Goal: Information Seeking & Learning: Learn about a topic

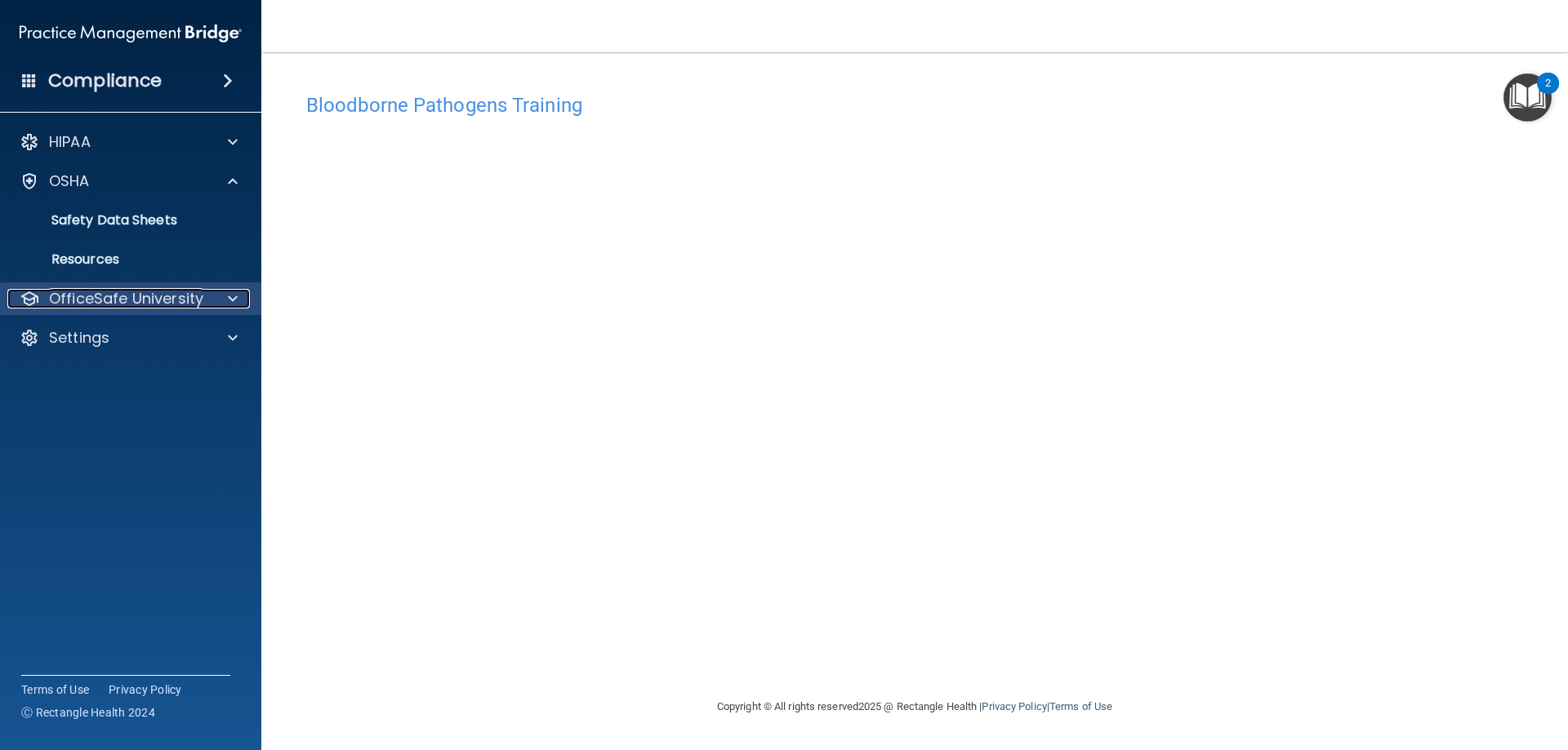
click at [235, 299] on span at bounding box center [233, 299] width 10 height 20
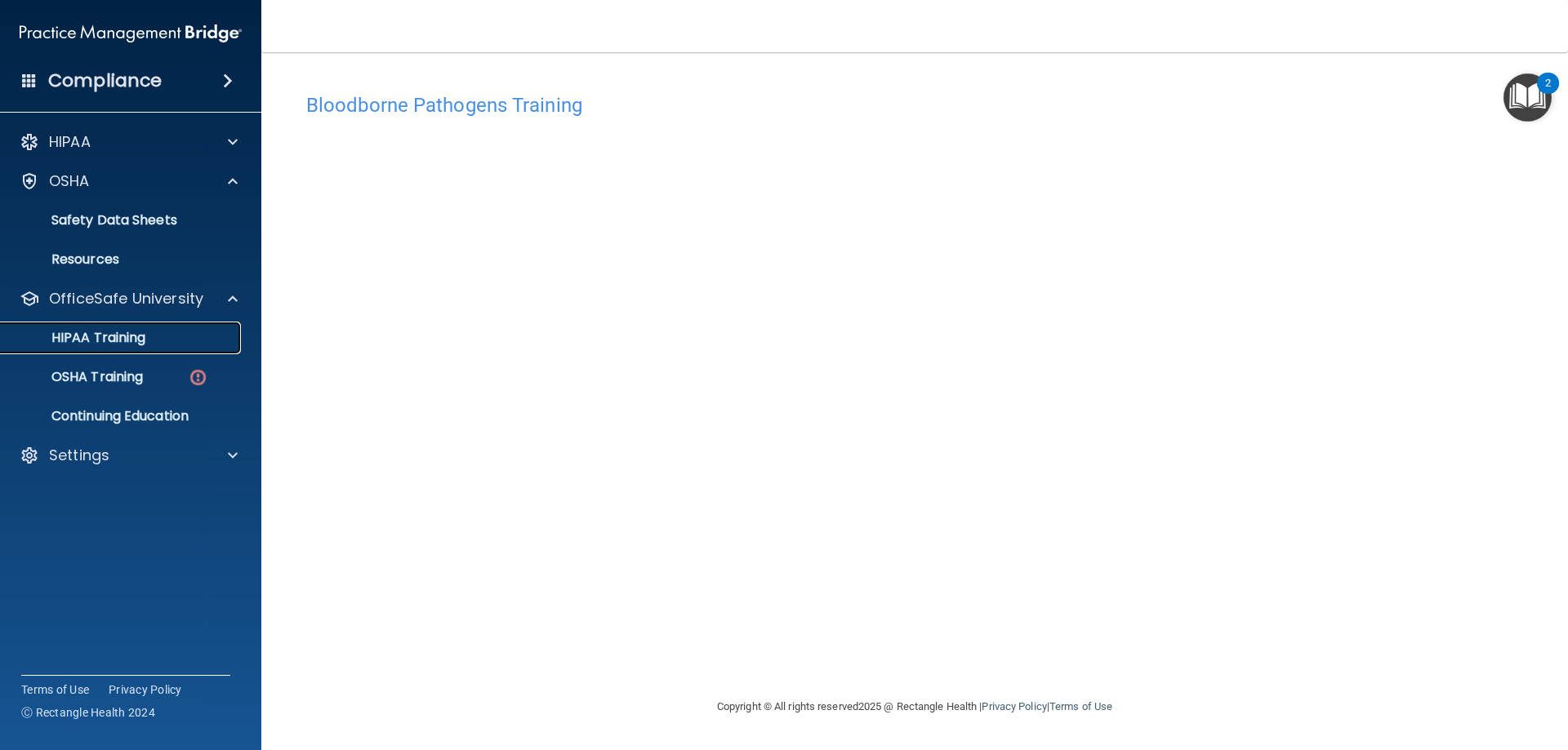
click at [172, 338] on div "HIPAA Training" at bounding box center [122, 338] width 223 height 17
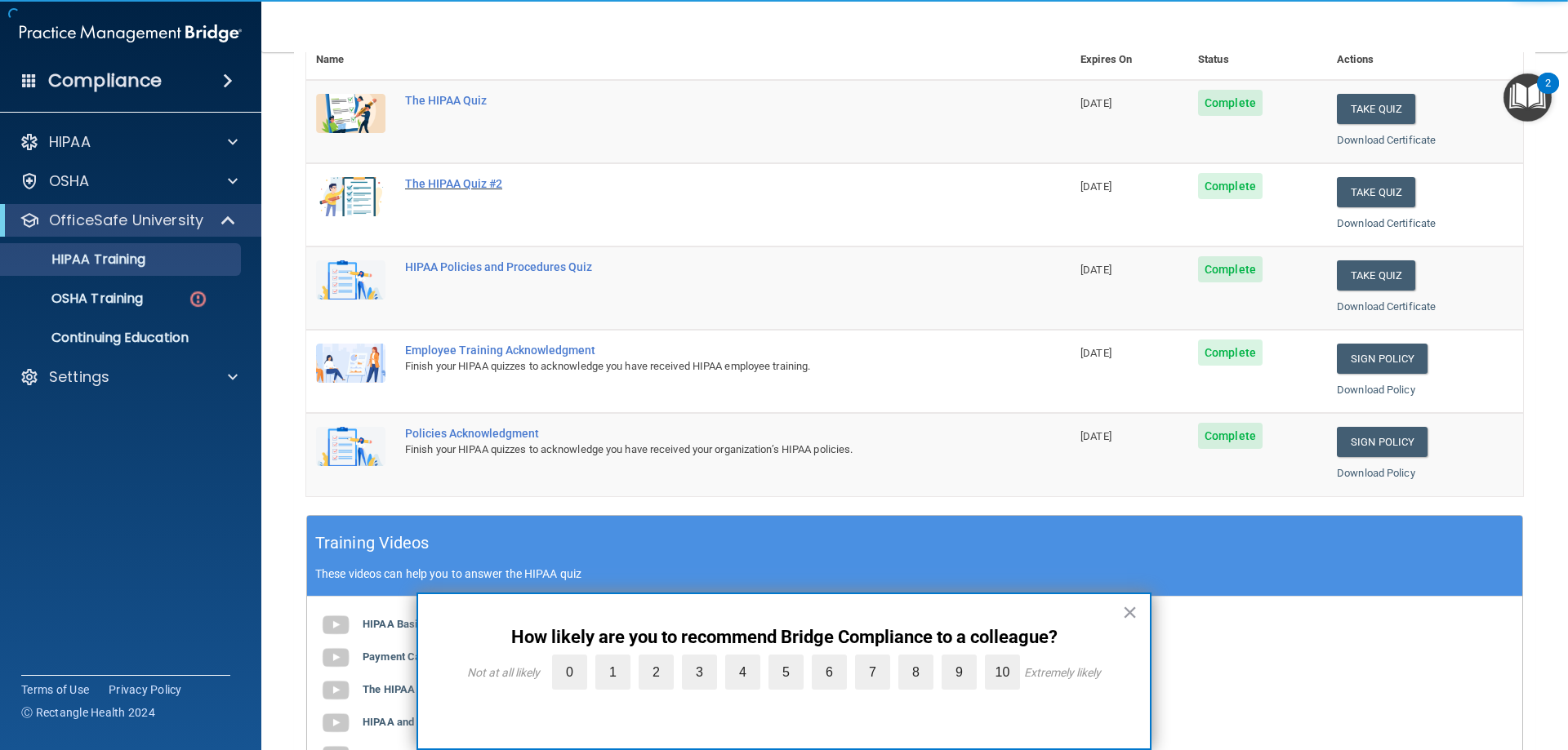
scroll to position [245, 0]
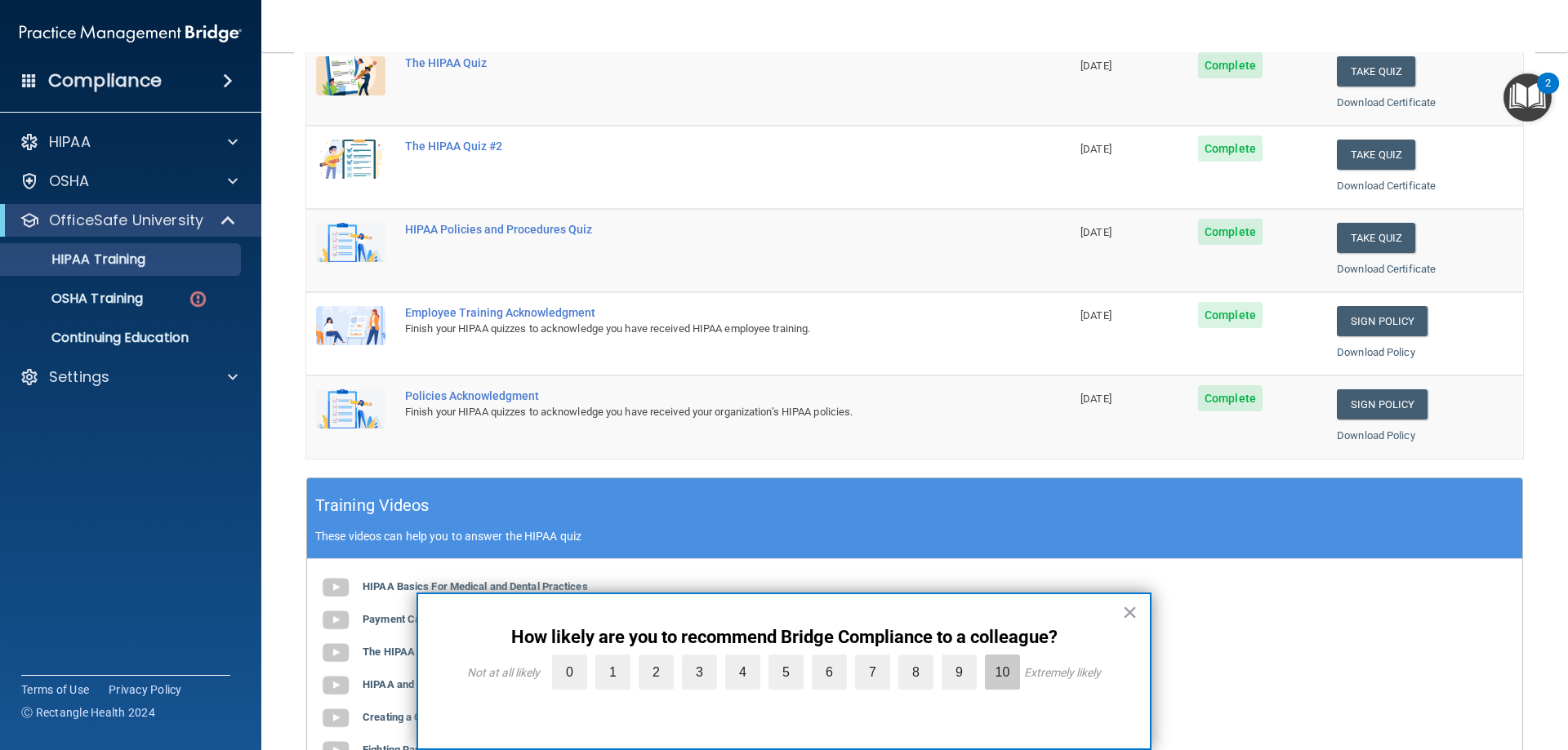
click at [1008, 674] on label "10" at bounding box center [1002, 673] width 35 height 35
click at [965, 659] on input "10" at bounding box center [965, 659] width 0 height 0
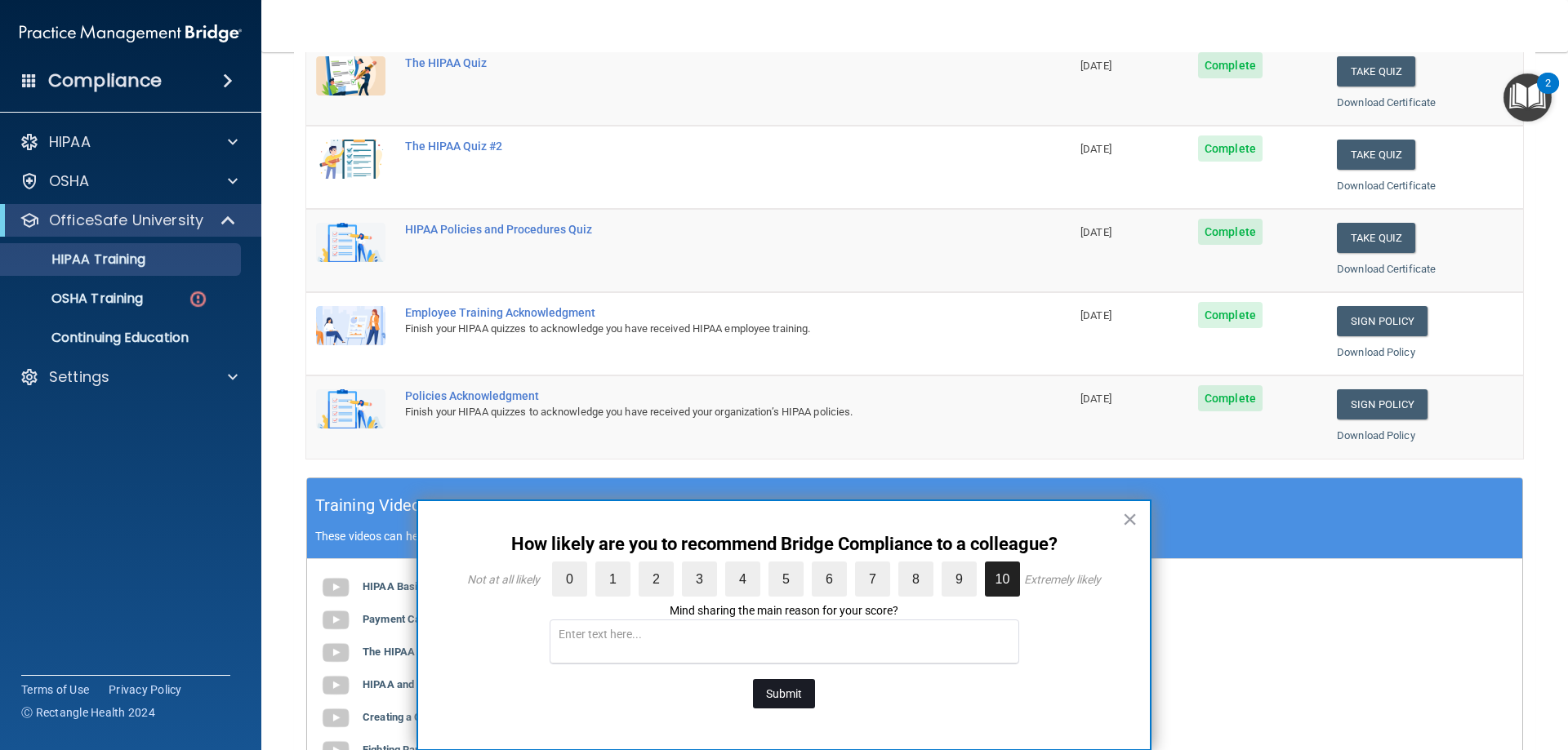
click at [791, 688] on button "Submit" at bounding box center [784, 693] width 62 height 29
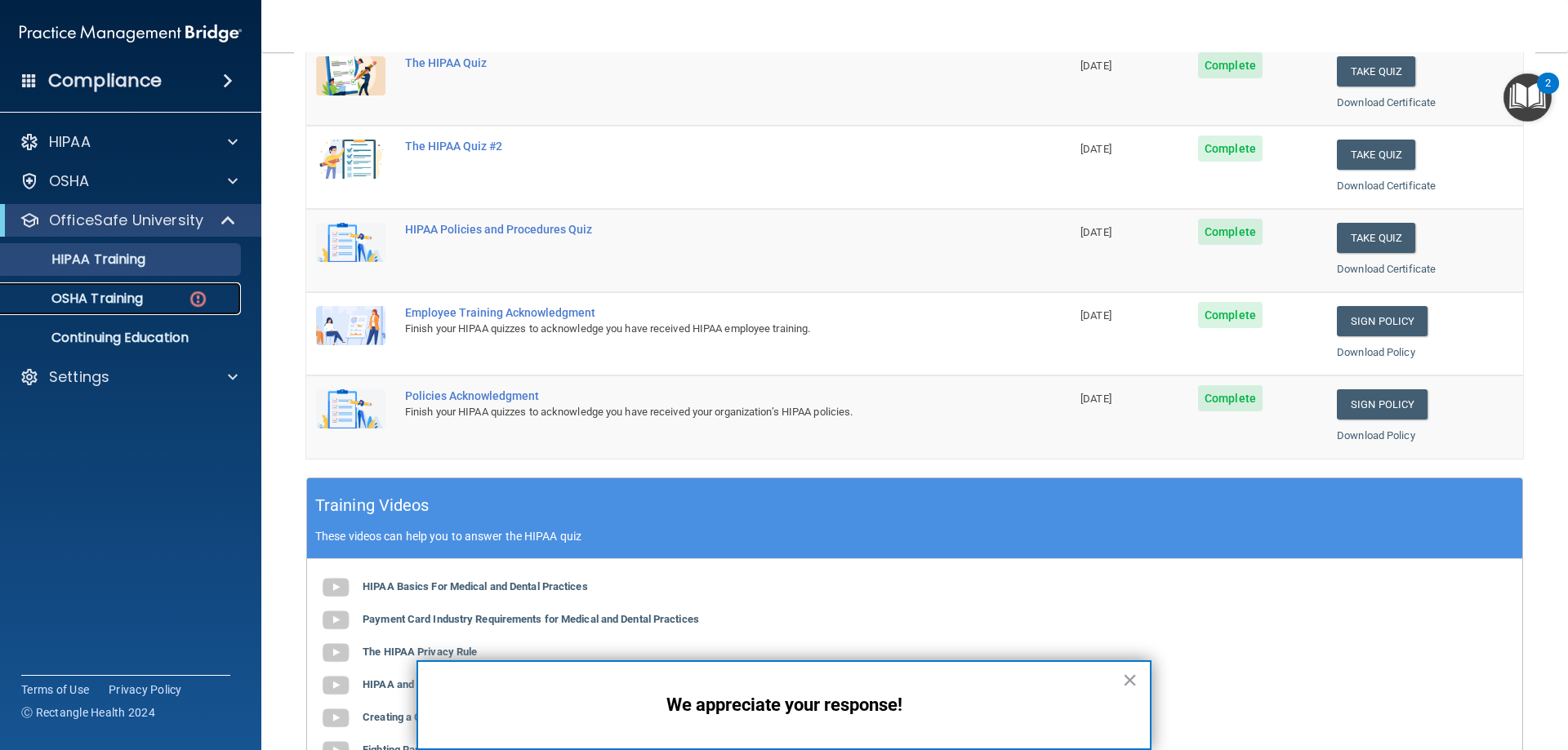
click at [84, 301] on p "OSHA Training" at bounding box center [77, 299] width 132 height 17
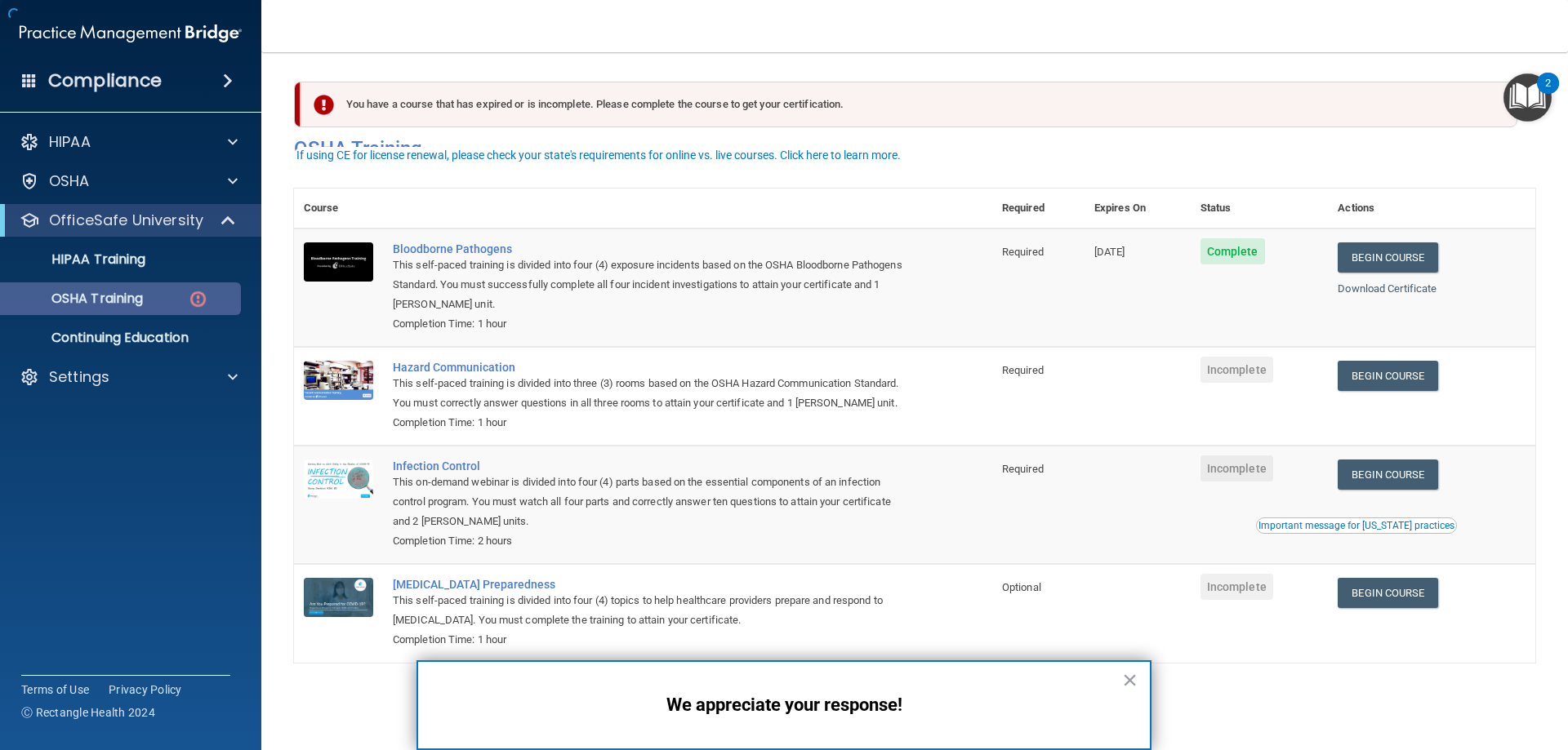
scroll to position [21, 0]
click at [1367, 361] on link "Begin Course" at bounding box center [1388, 376] width 100 height 30
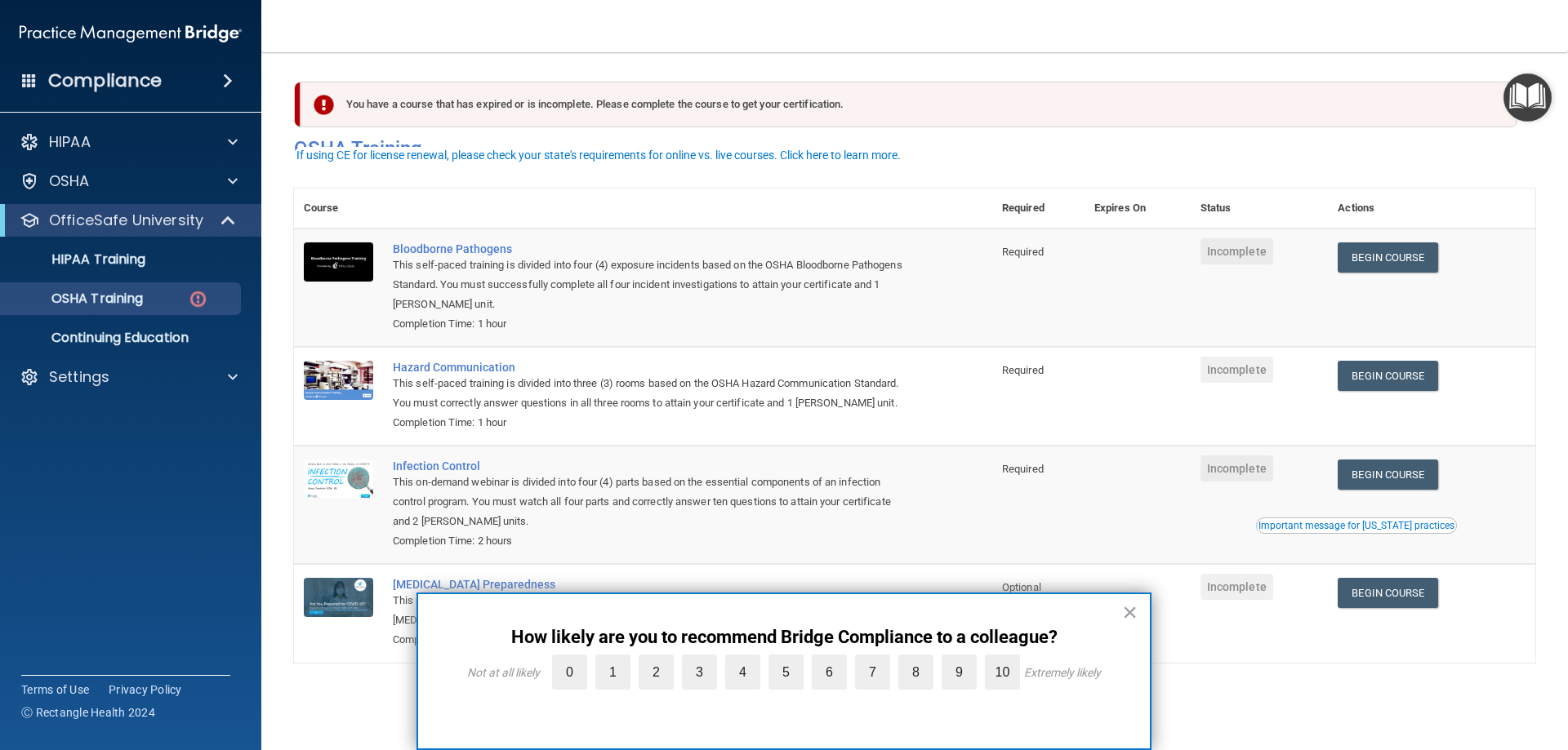
scroll to position [21, 0]
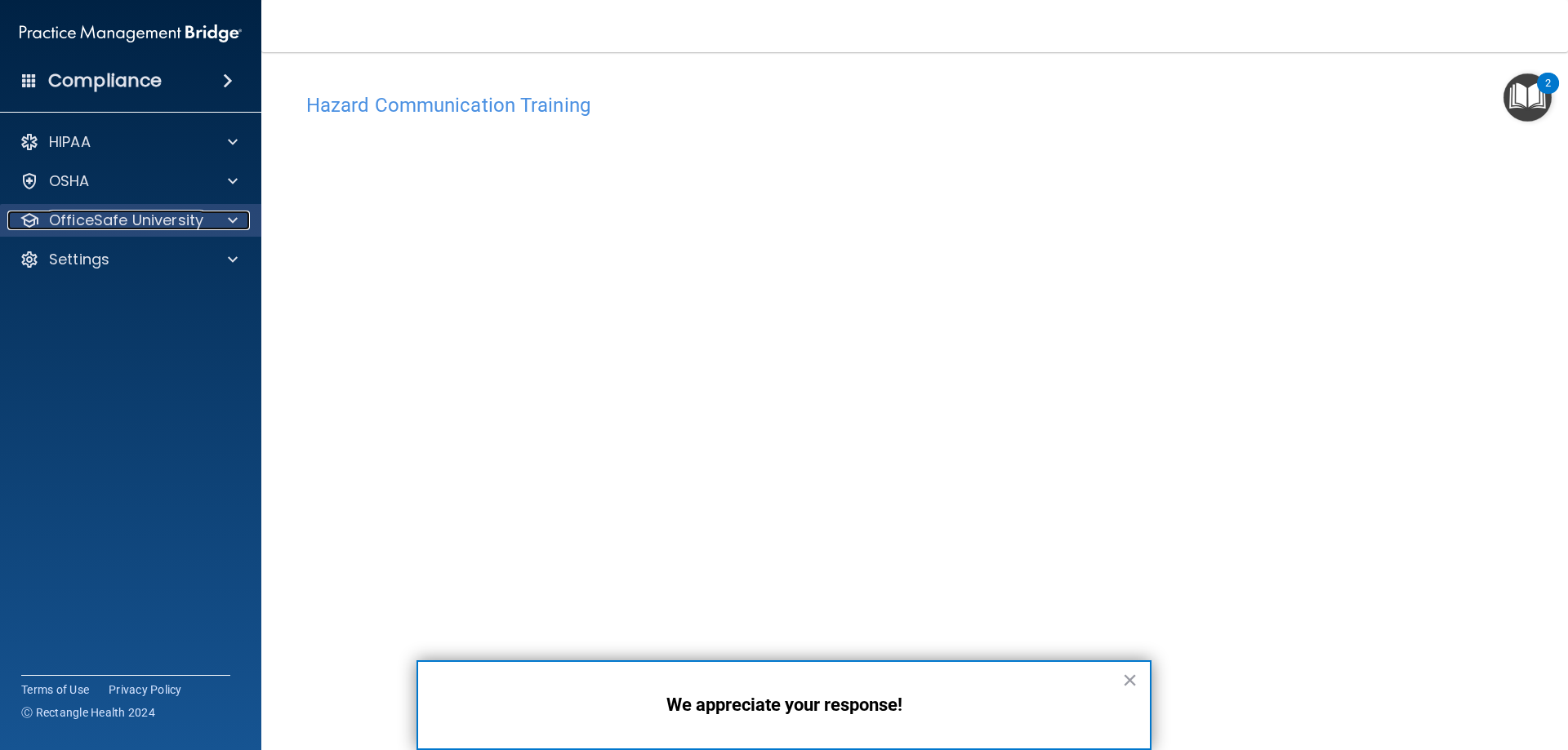
click at [235, 216] on span at bounding box center [233, 220] width 10 height 20
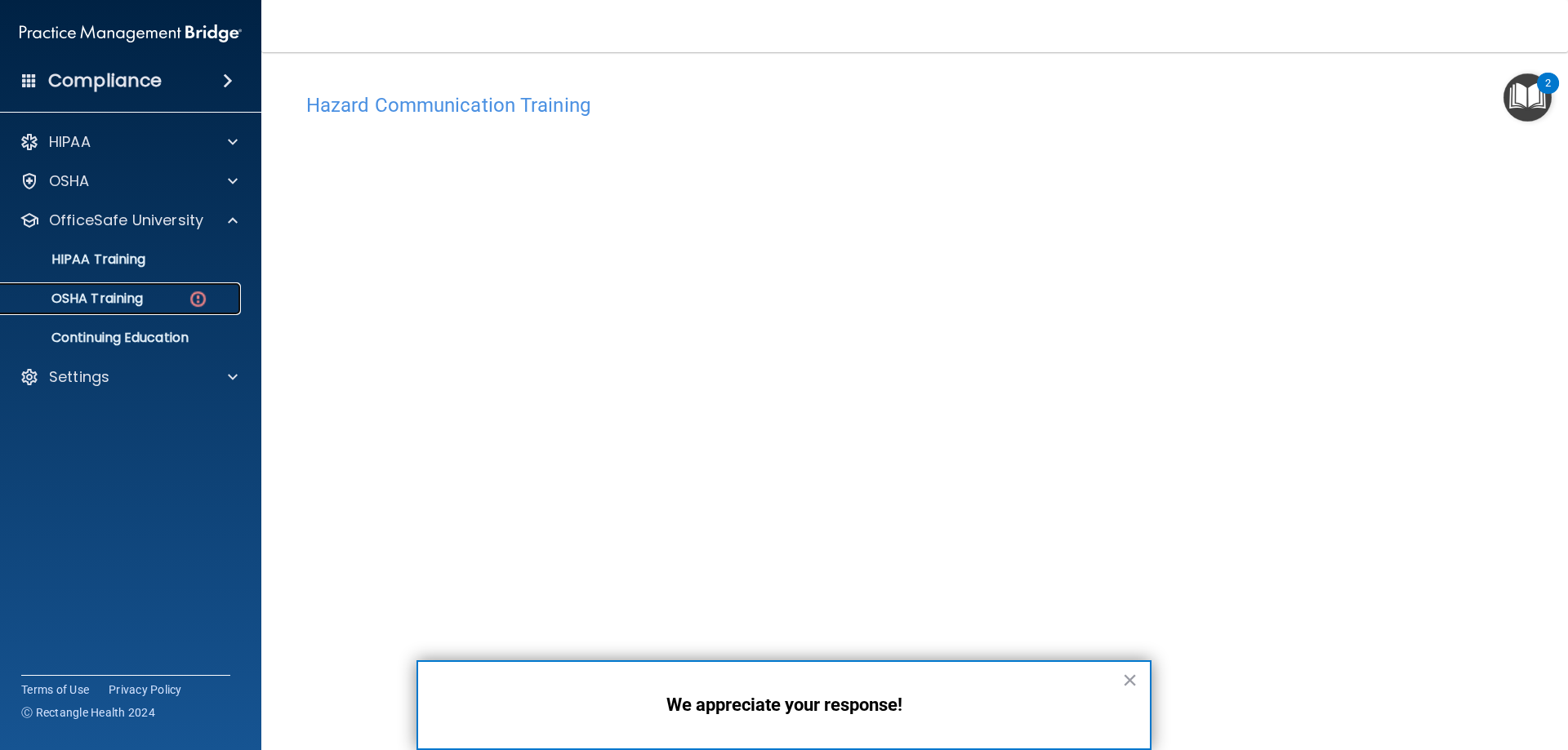
click at [134, 292] on p "OSHA Training" at bounding box center [77, 299] width 132 height 17
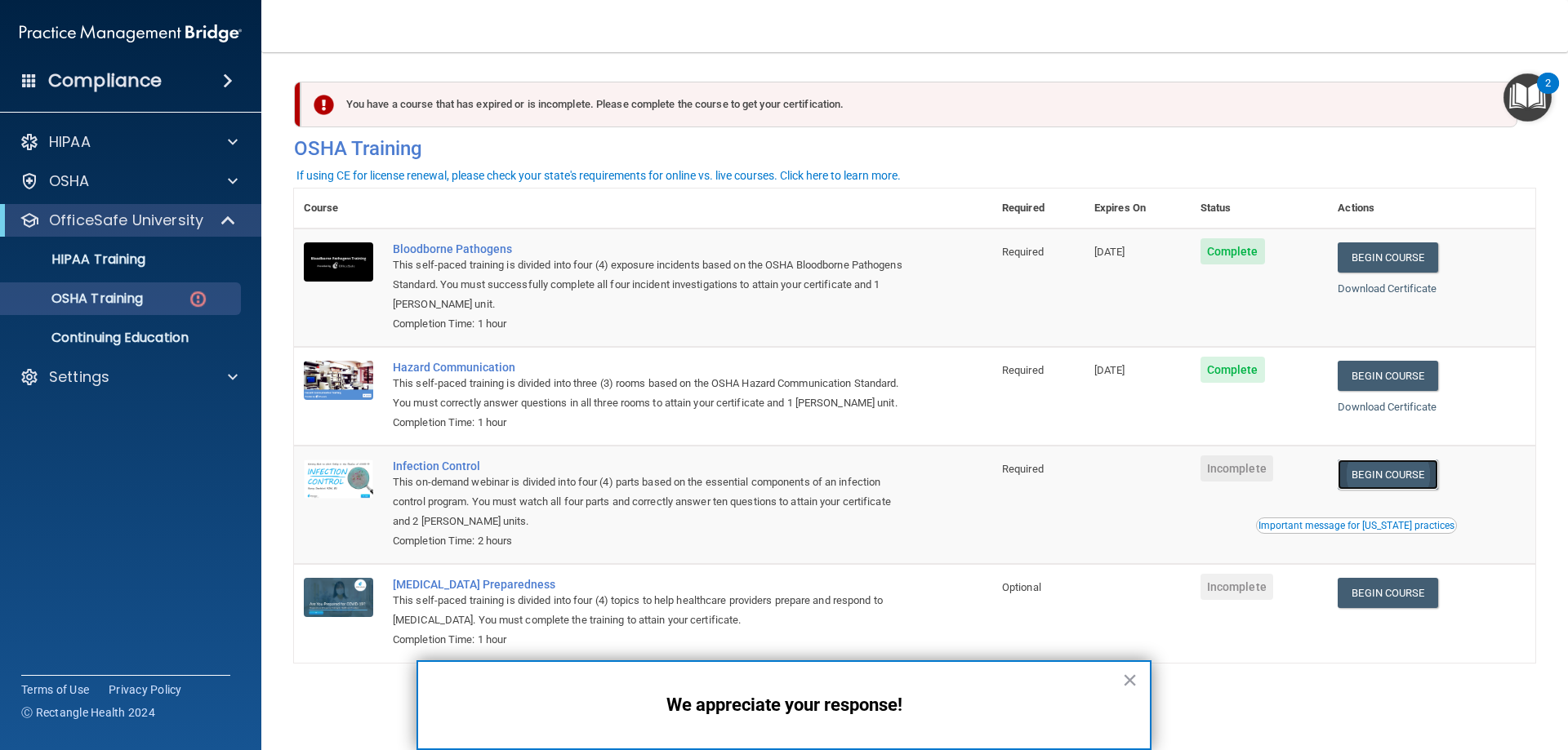
click at [1378, 490] on link "Begin Course" at bounding box center [1388, 475] width 100 height 30
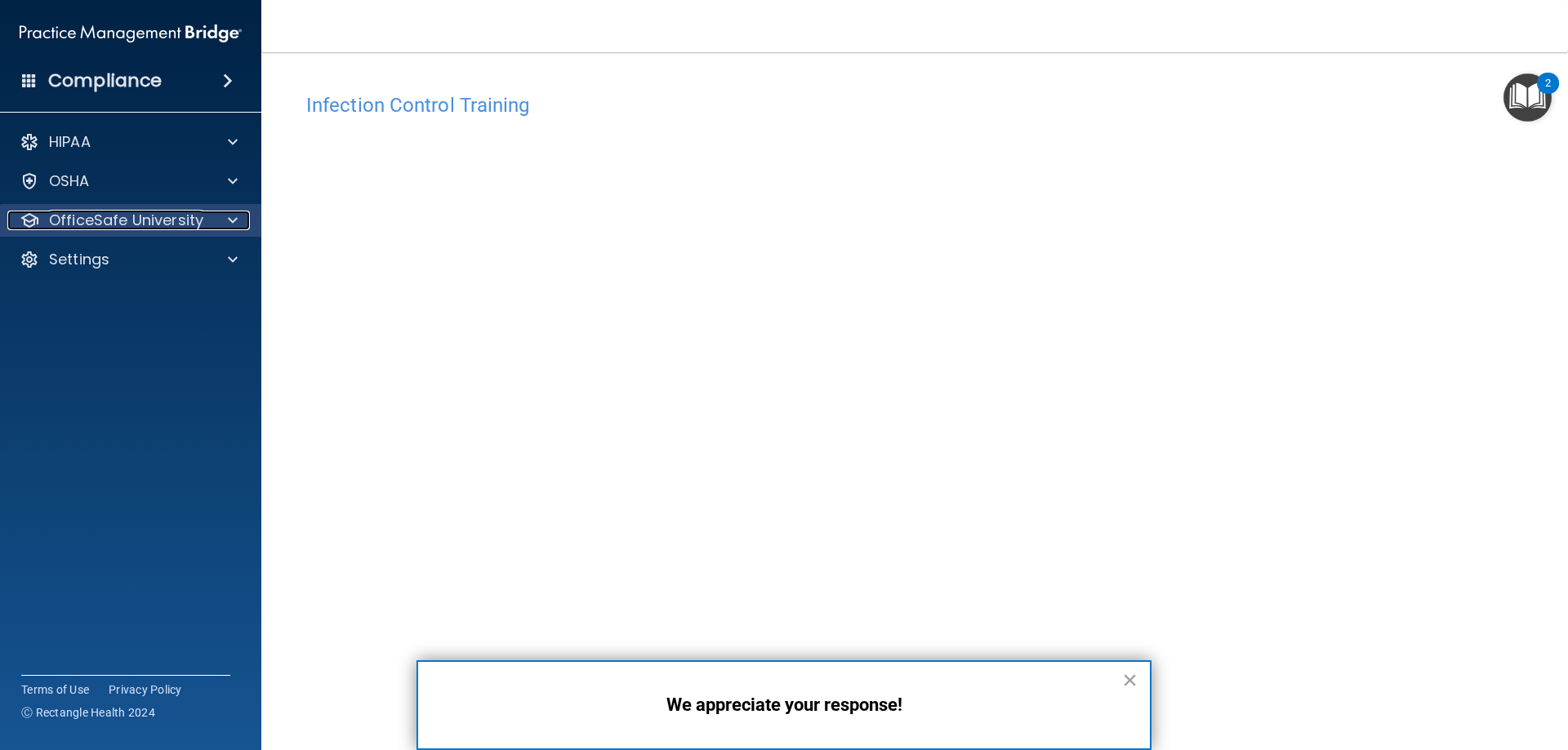
click at [229, 220] on span at bounding box center [233, 220] width 10 height 20
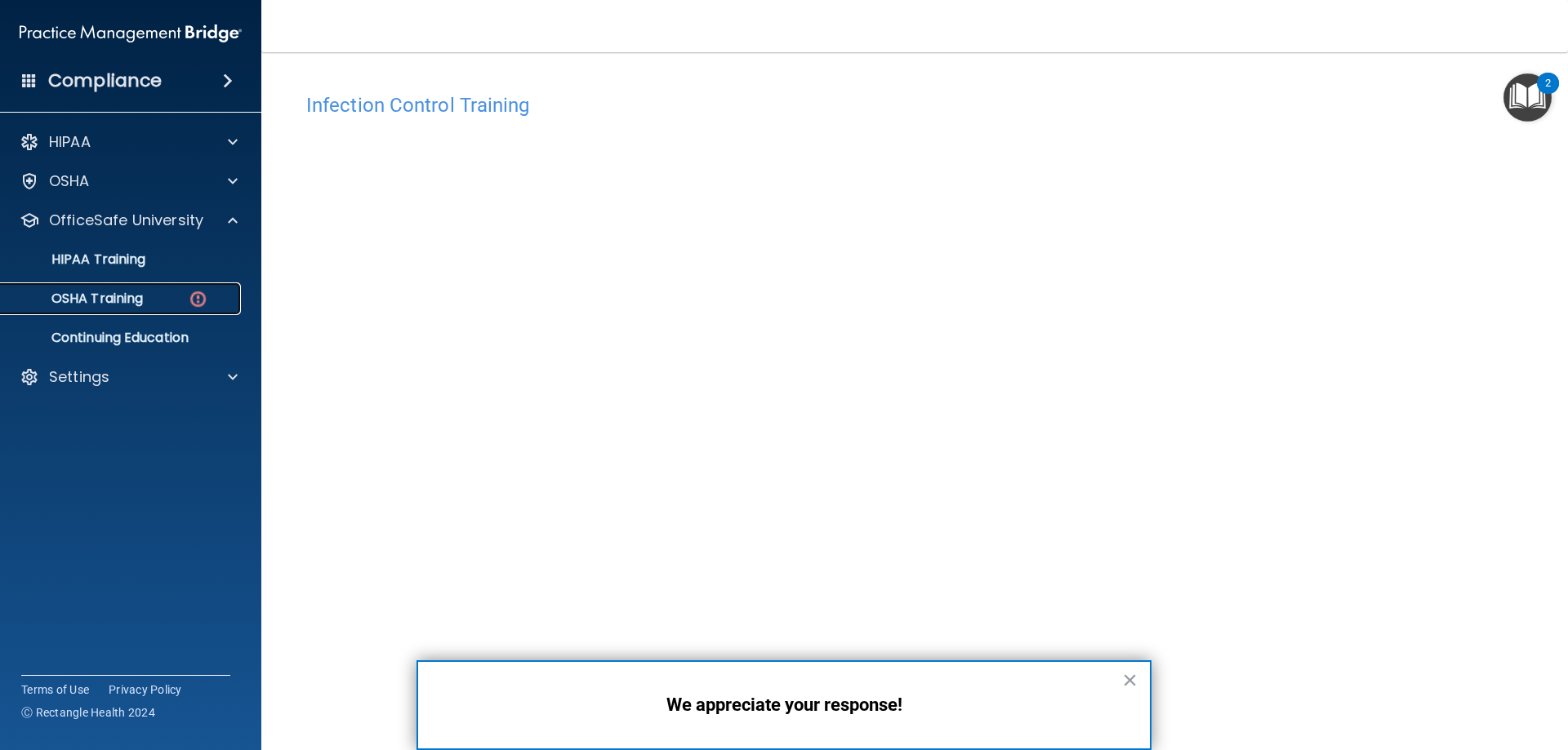
click at [159, 289] on link "OSHA Training" at bounding box center [111, 299] width 257 height 32
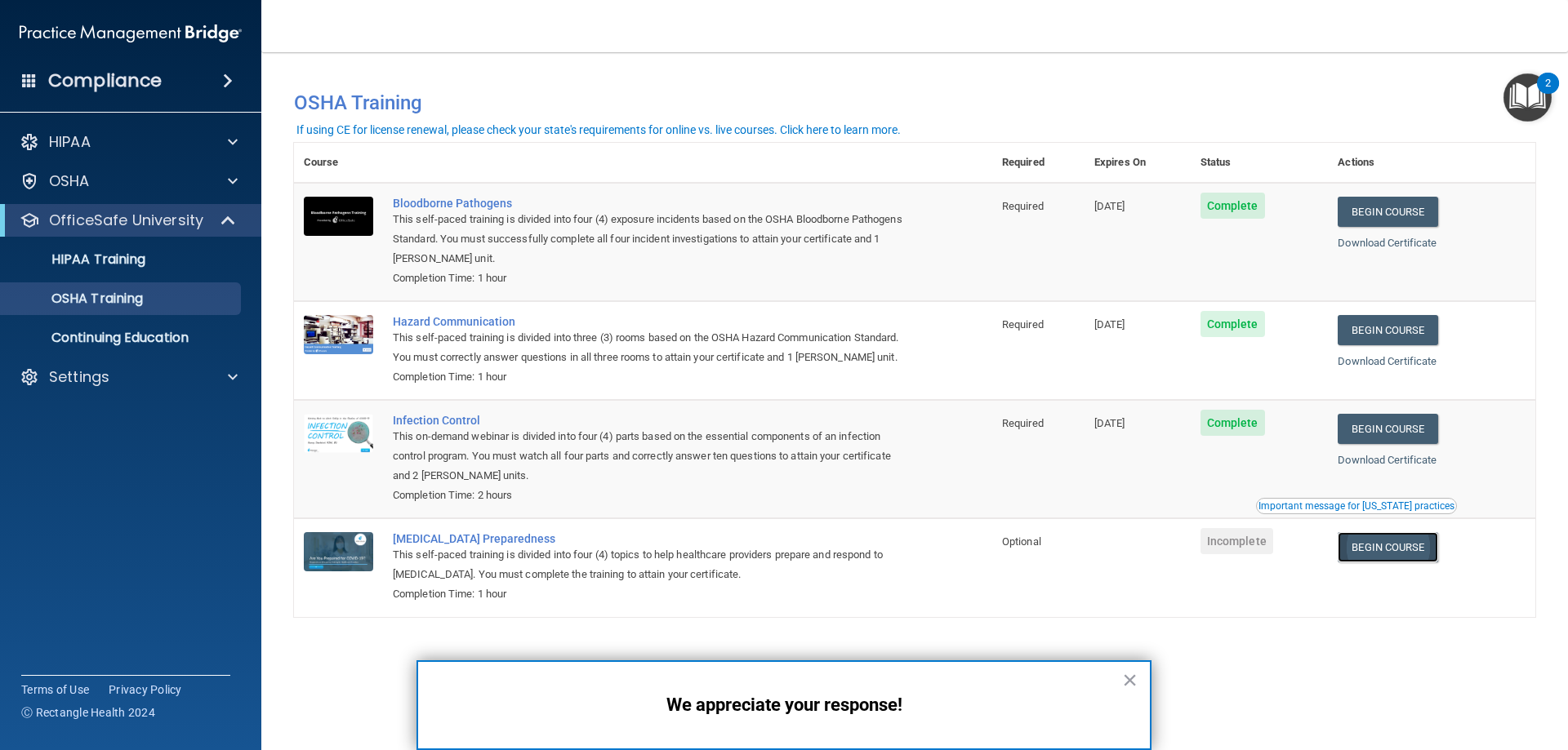
click at [1409, 545] on link "Begin Course" at bounding box center [1388, 547] width 100 height 30
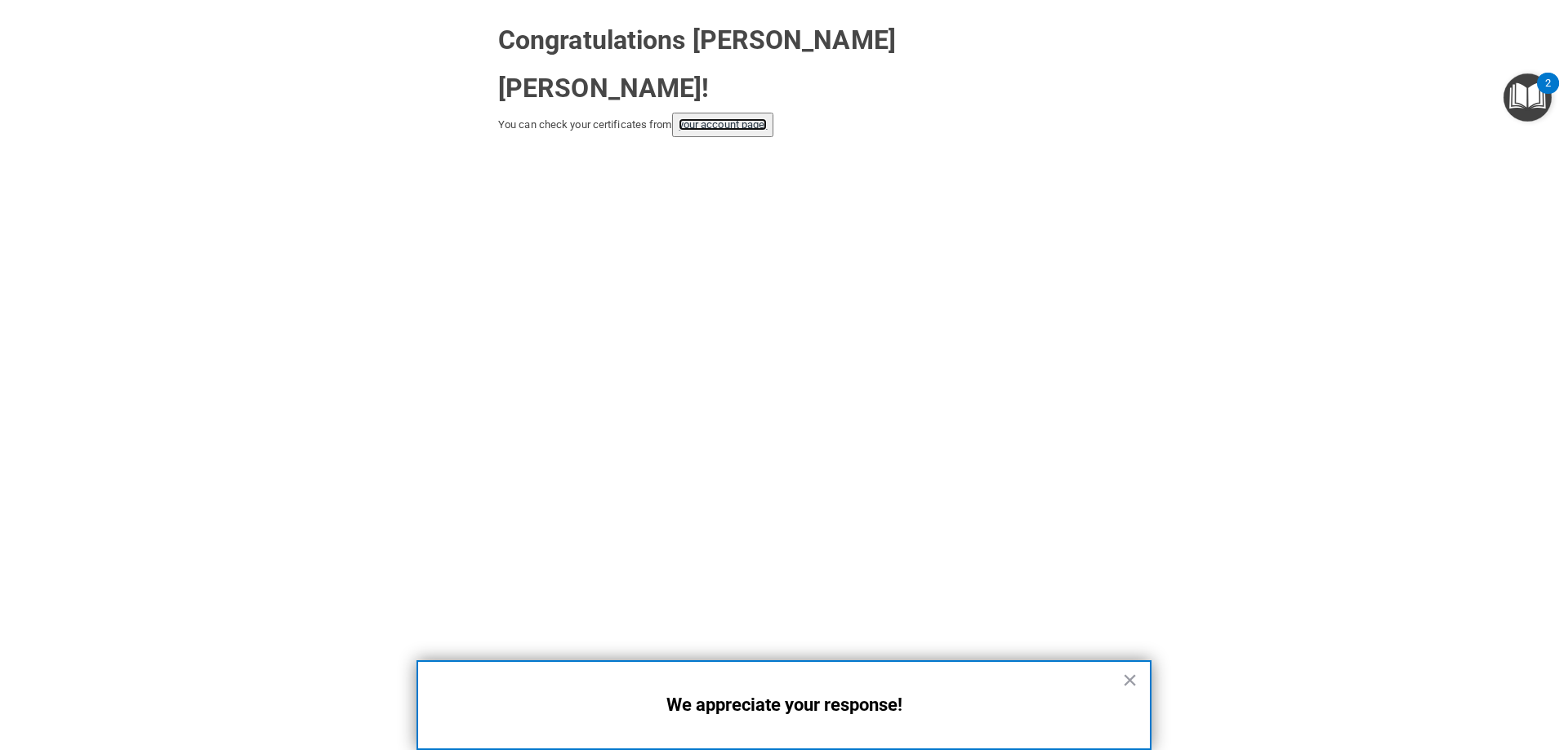
click at [724, 118] on link "your account page!" at bounding box center [723, 124] width 89 height 12
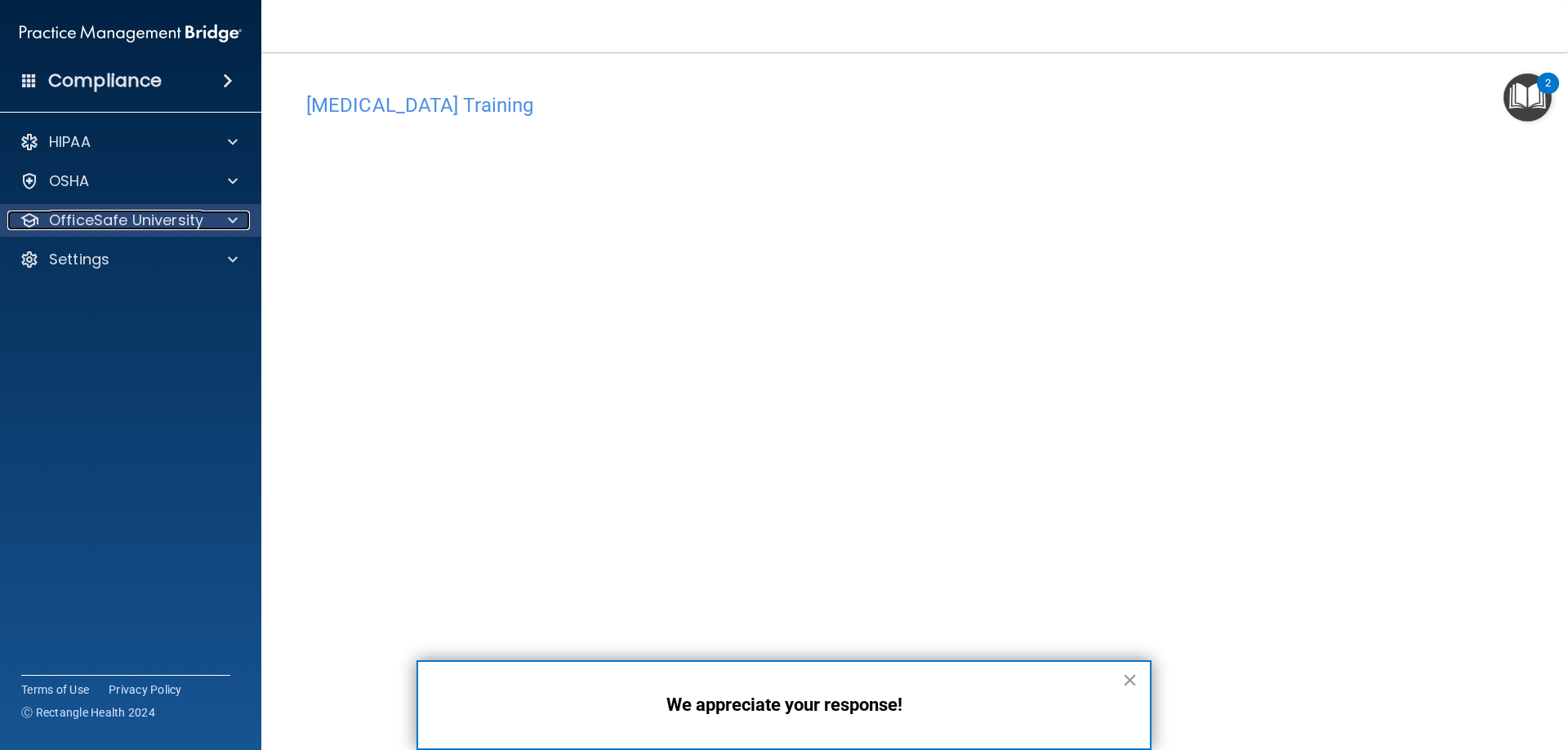
click at [207, 221] on div "OfficeSafe University" at bounding box center [109, 220] width 203 height 20
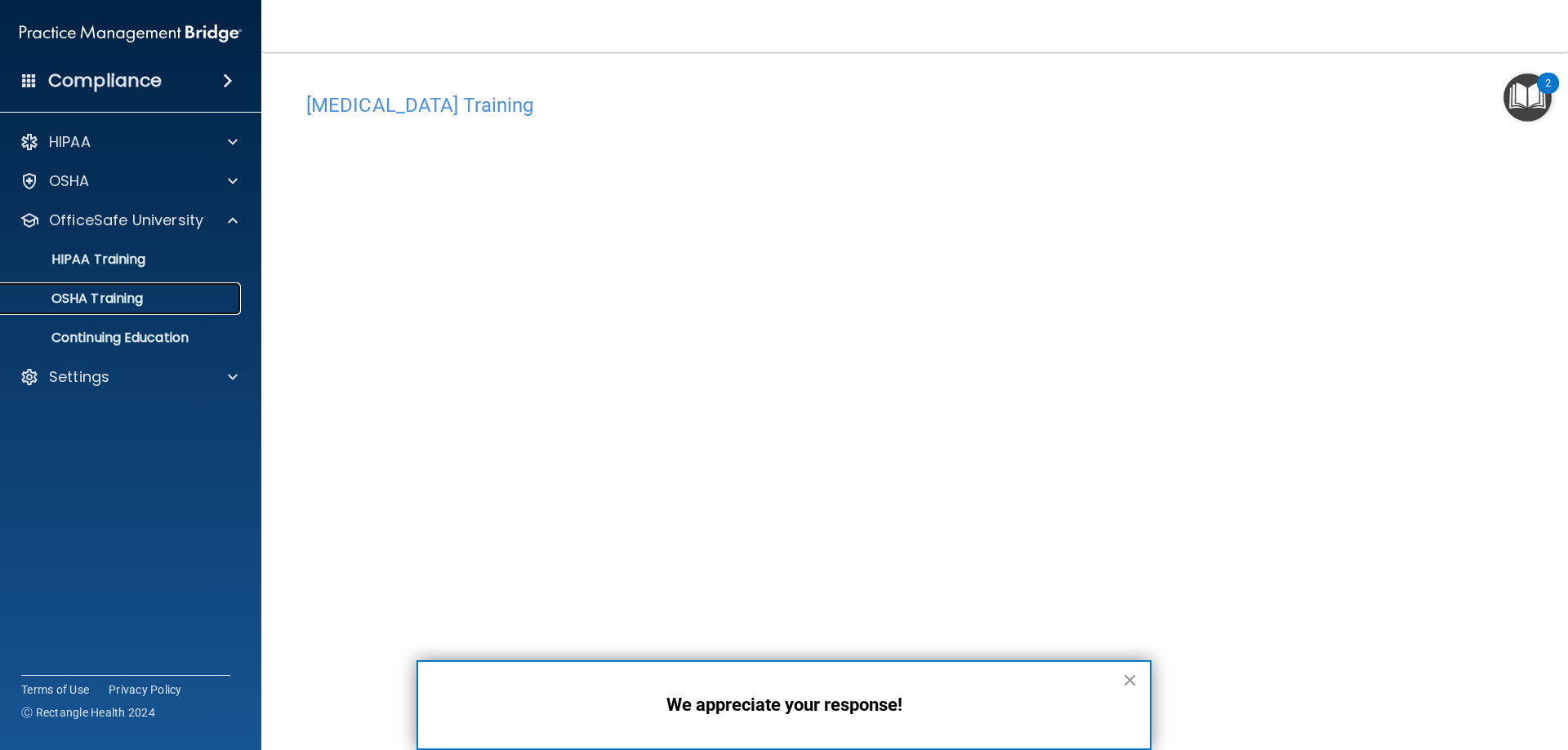
click at [115, 297] on p "OSHA Training" at bounding box center [77, 299] width 132 height 17
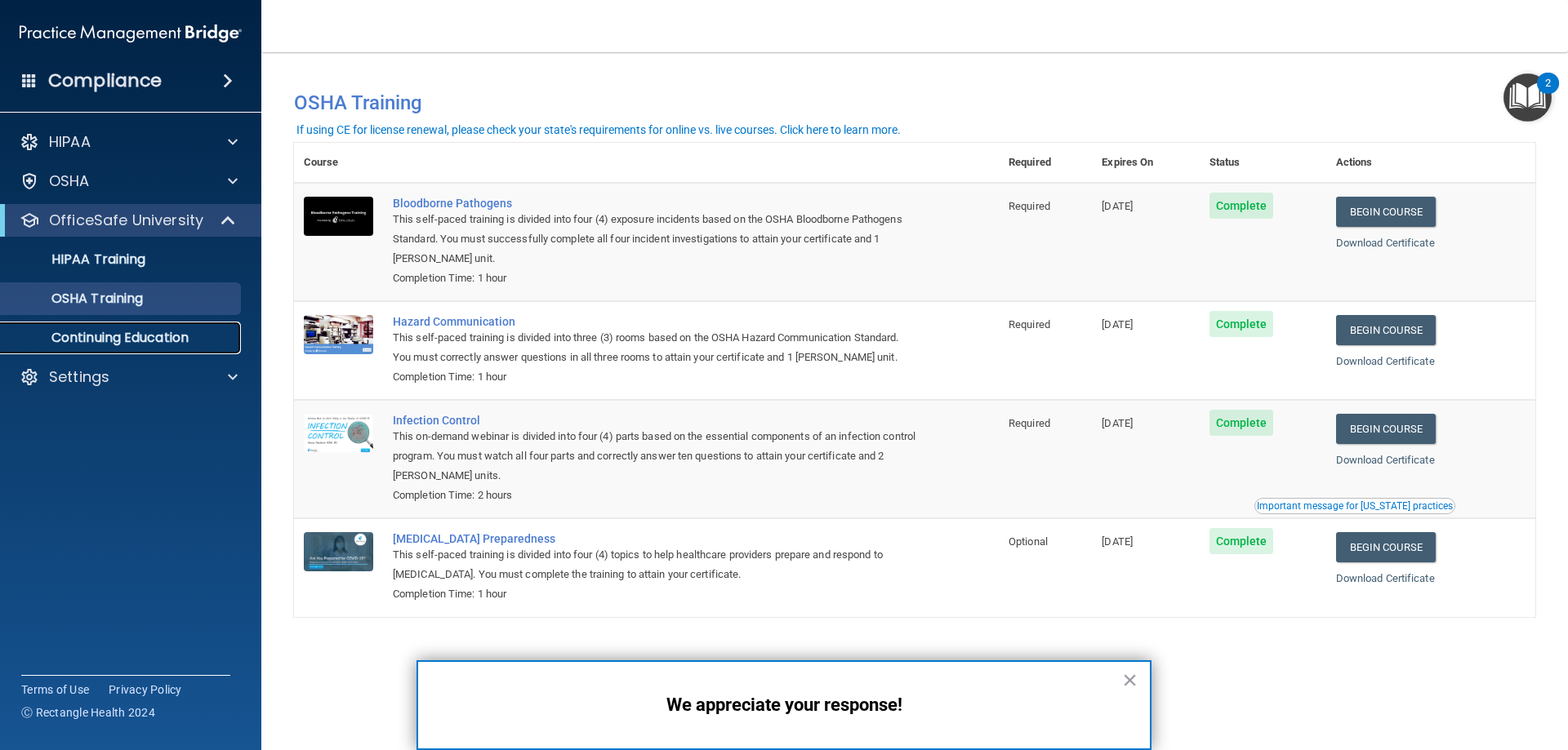
click at [146, 341] on p "Continuing Education" at bounding box center [122, 338] width 223 height 17
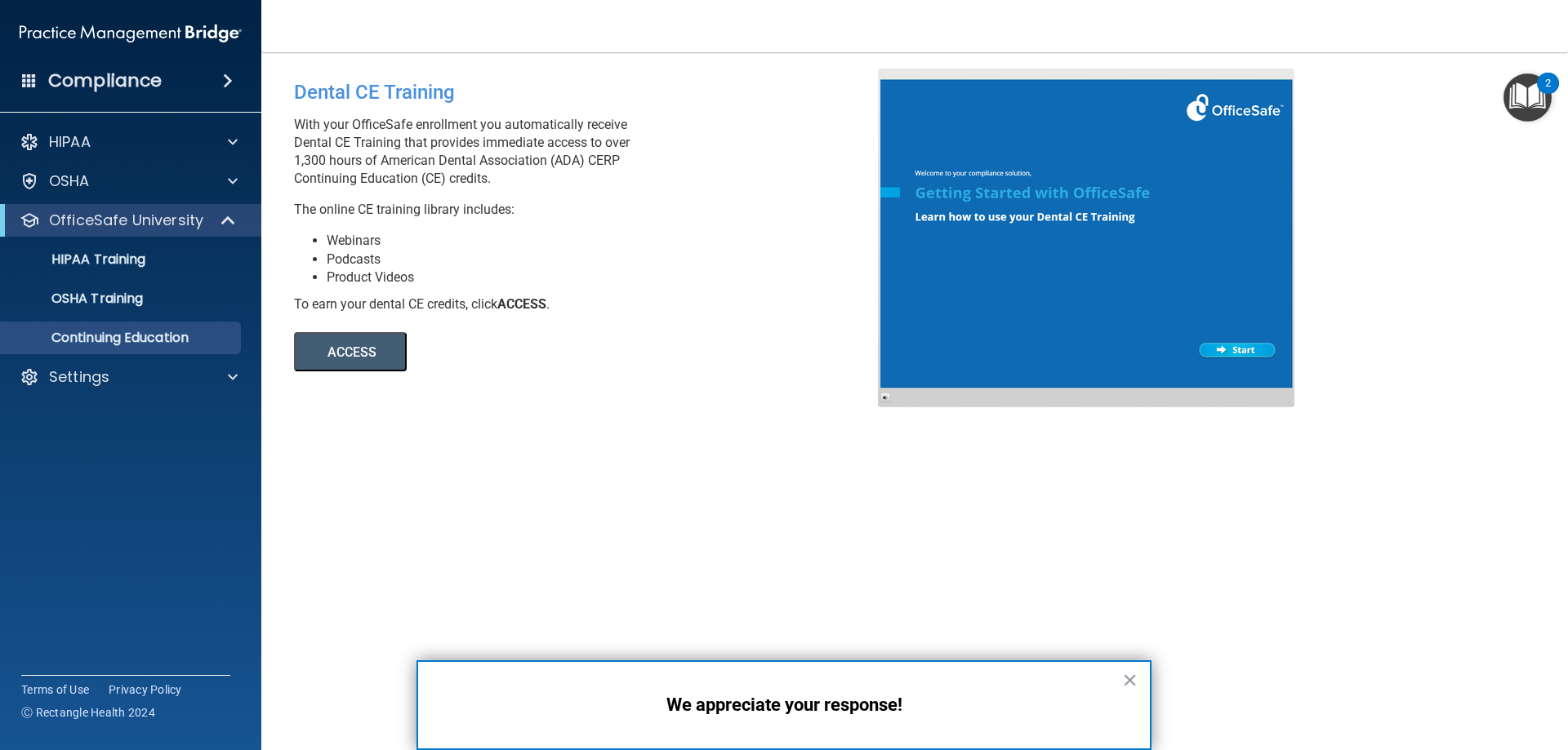
click at [377, 356] on button "ACCESS" at bounding box center [351, 352] width 113 height 39
click at [136, 253] on p "HIPAA Training" at bounding box center [78, 259] width 135 height 17
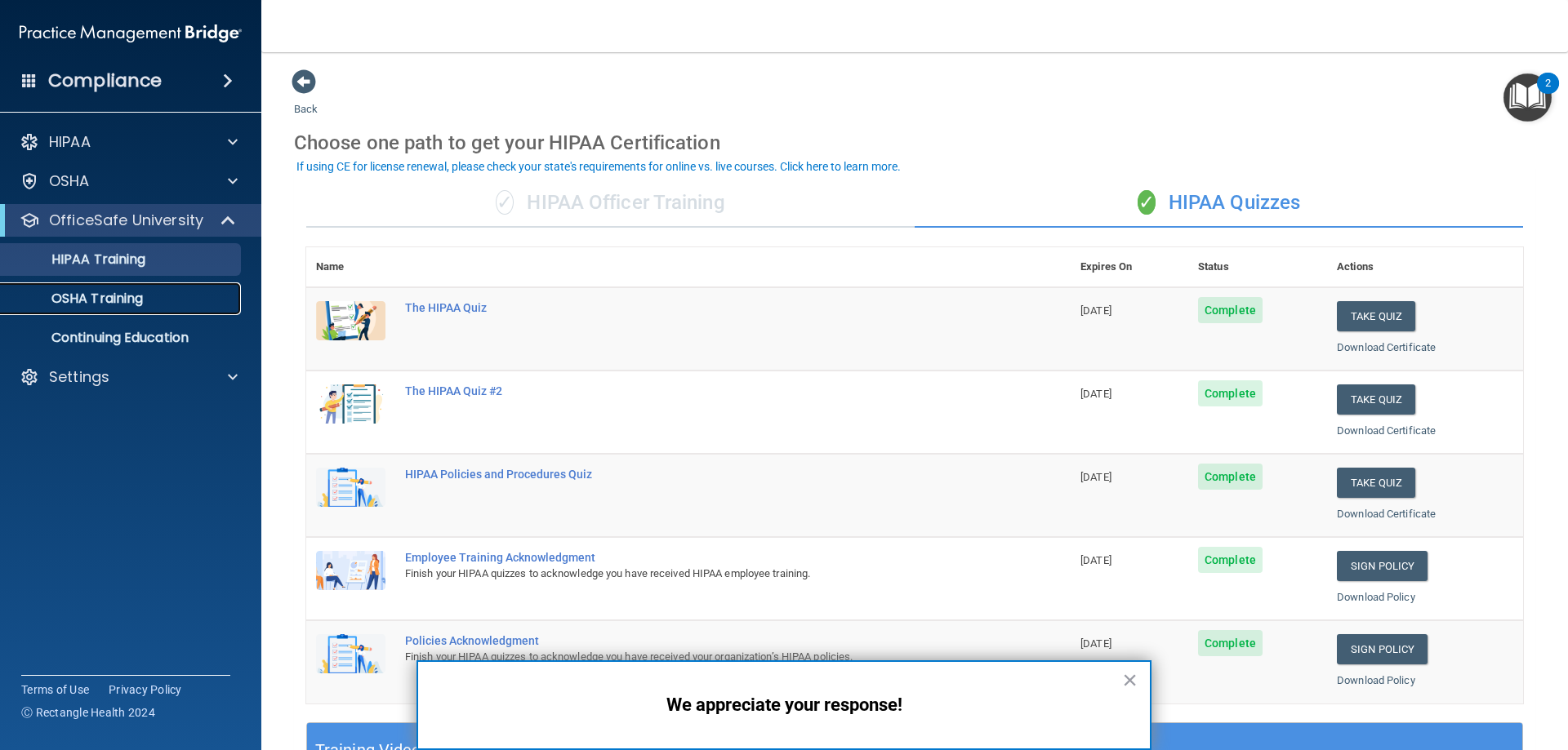
click at [125, 293] on p "OSHA Training" at bounding box center [77, 299] width 132 height 17
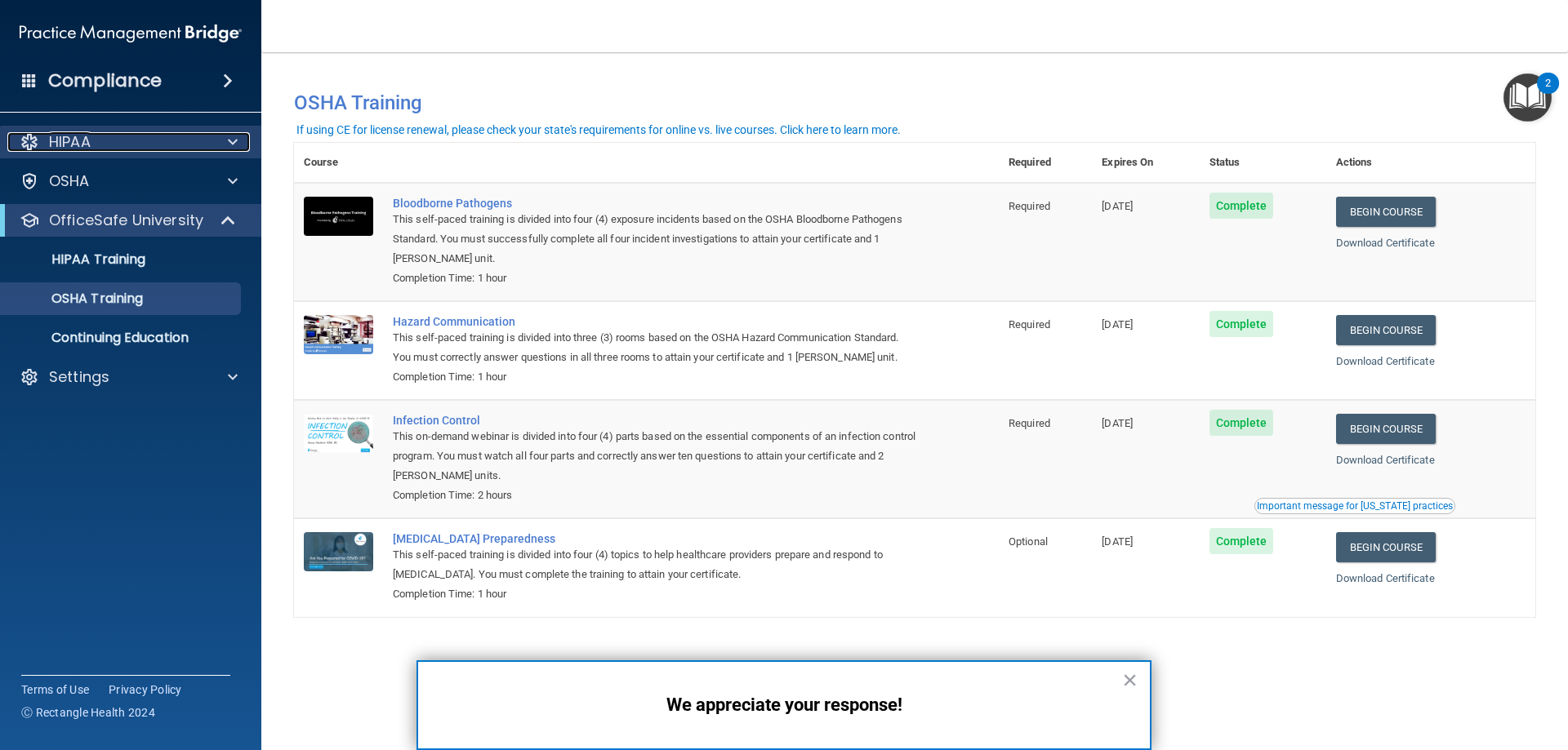
click at [235, 134] on span at bounding box center [233, 142] width 10 height 20
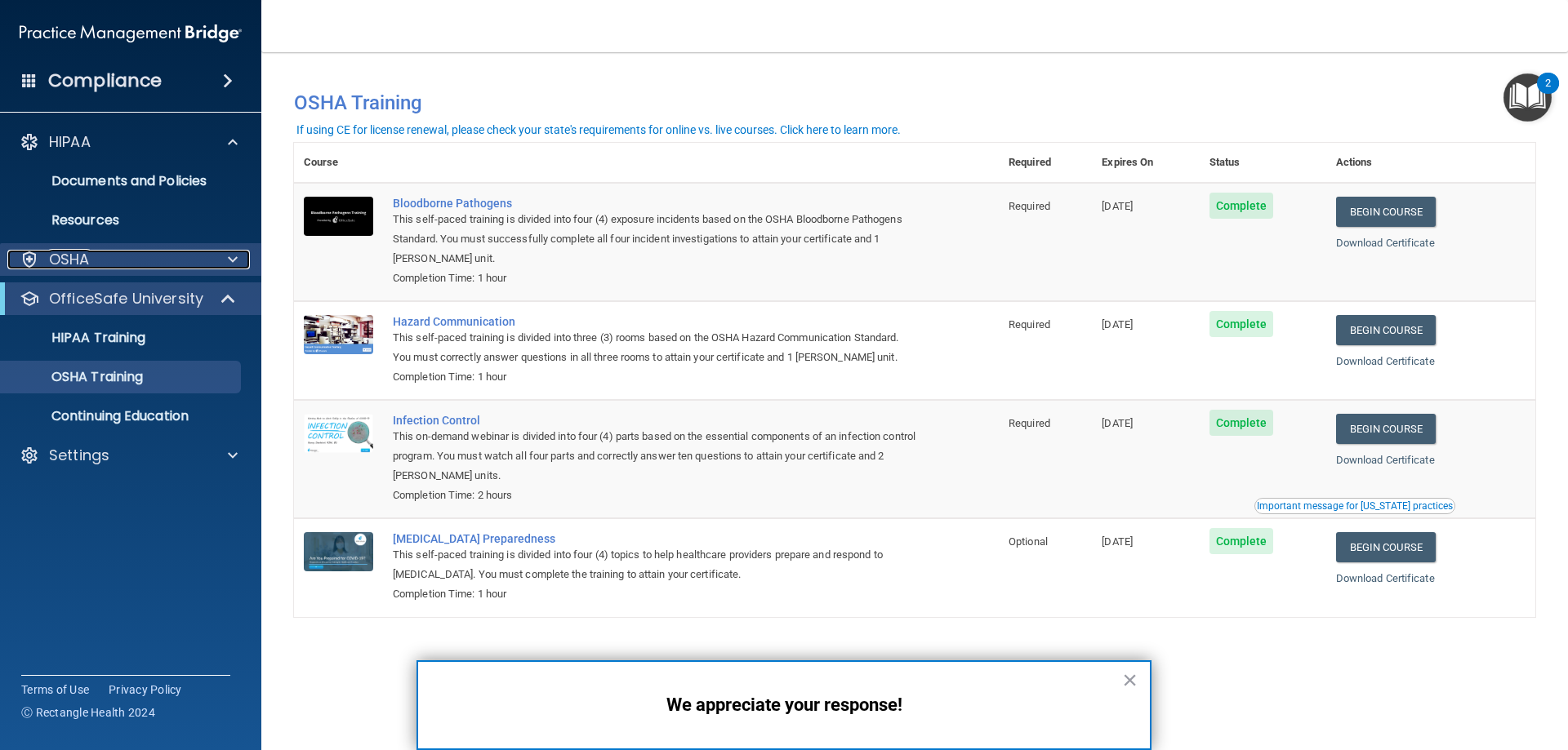
click at [230, 264] on span at bounding box center [233, 259] width 10 height 20
